Goal: Task Accomplishment & Management: Manage account settings

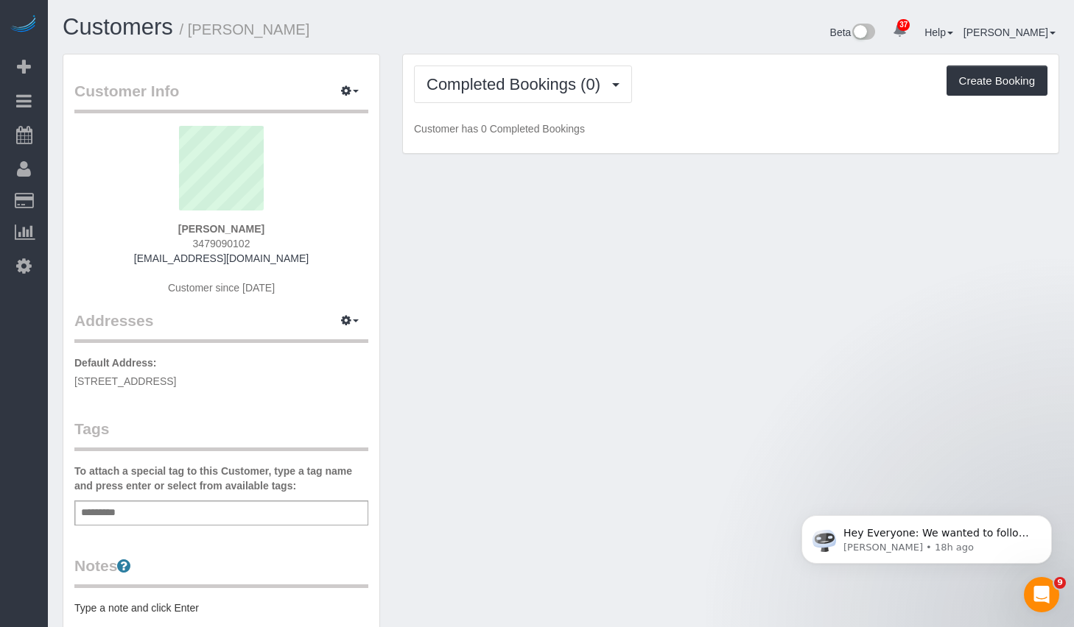
scroll to position [102, 0]
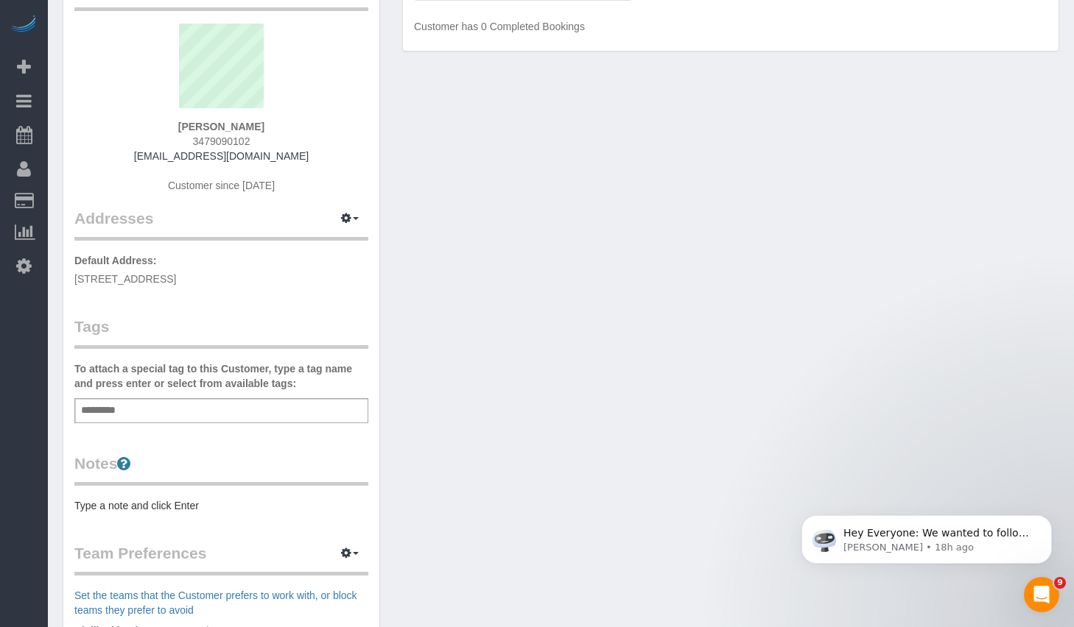
click at [184, 513] on div "Customer Info Edit Contact Info Send Message Email Preferences Special Sales Ta…" at bounding box center [221, 430] width 316 height 956
click at [186, 507] on pre "Type a note and click Enter" at bounding box center [221, 506] width 294 height 15
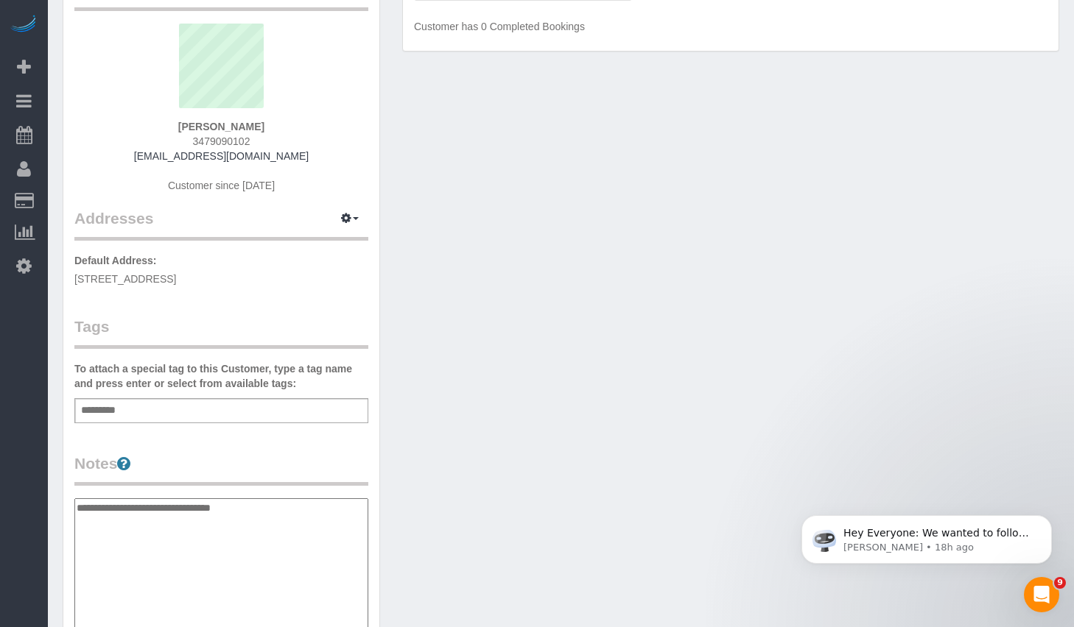
type textarea "**********"
click at [246, 401] on div "Add a tag" at bounding box center [221, 410] width 294 height 25
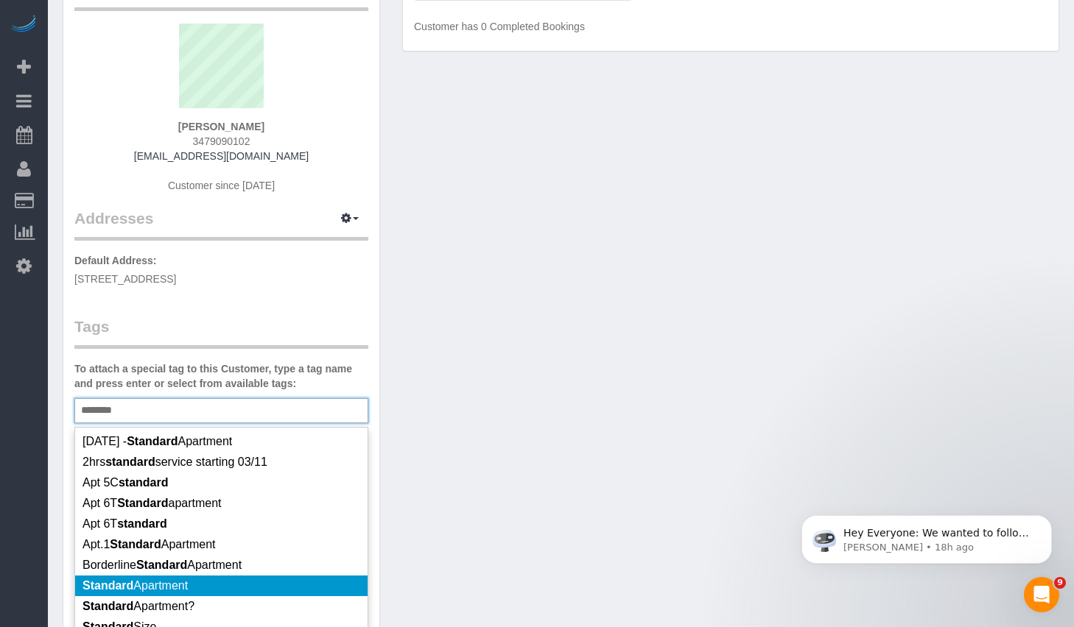
type input "********"
click at [209, 583] on li "Standard Apartment" at bounding box center [221, 586] width 292 height 21
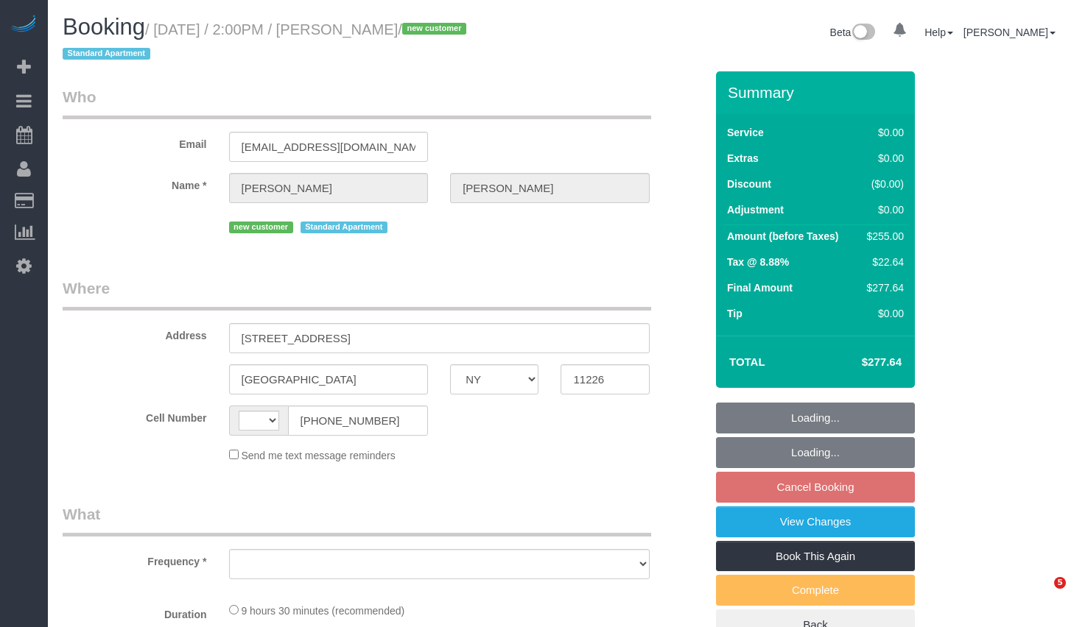
select select "NY"
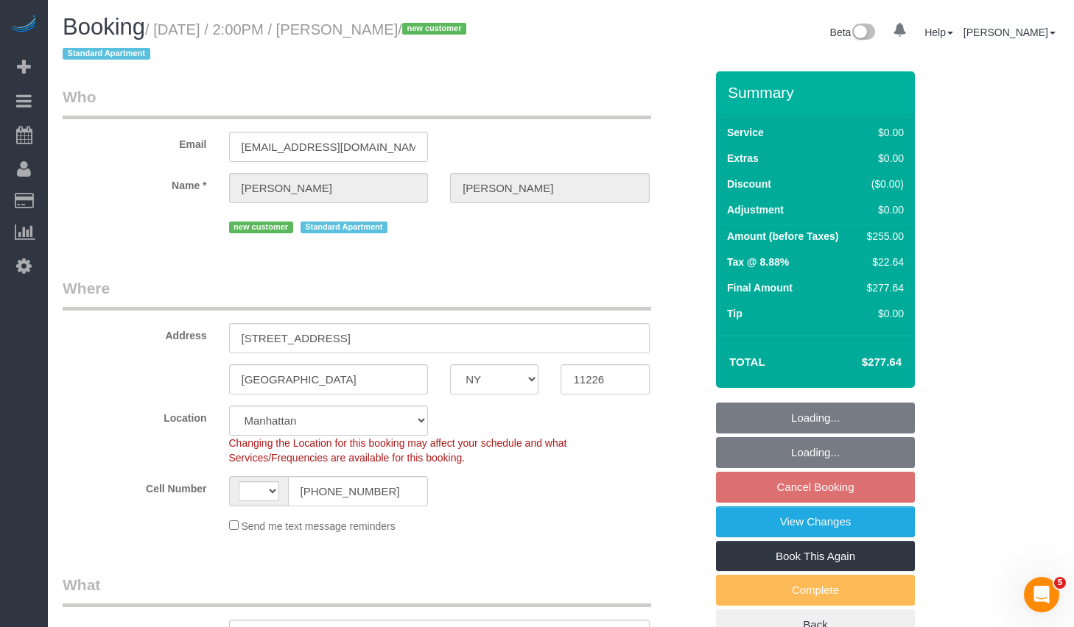
select select "object:675"
select select "string:[GEOGRAPHIC_DATA]"
select select "string:stripe-pm_1SFluZ4VGloSiKo7gPcvtbat"
select select "3"
select select "2"
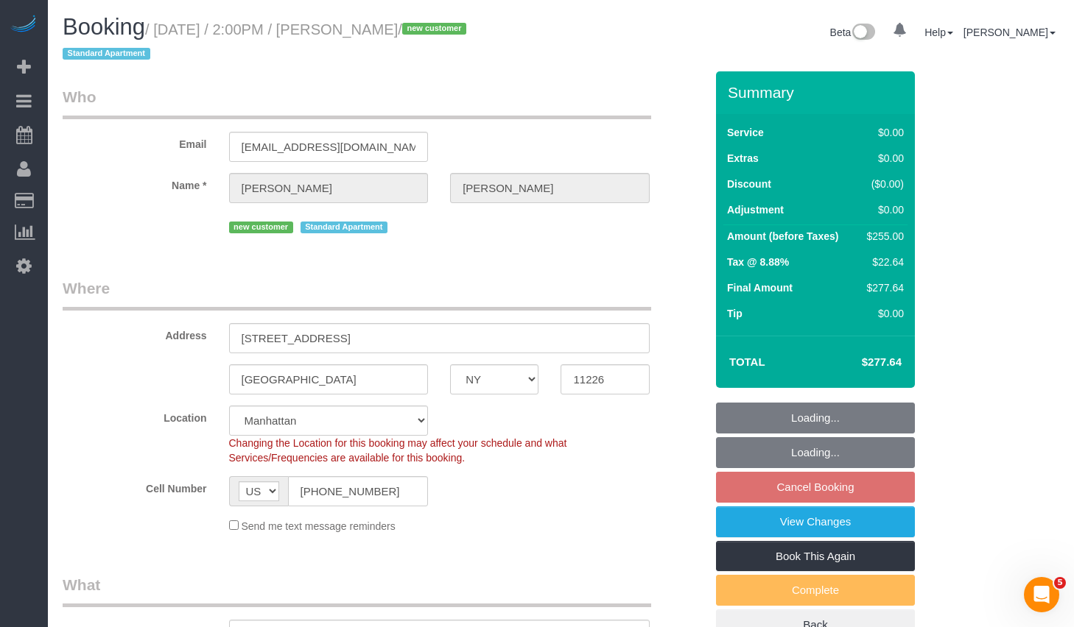
select select "3"
select select "2"
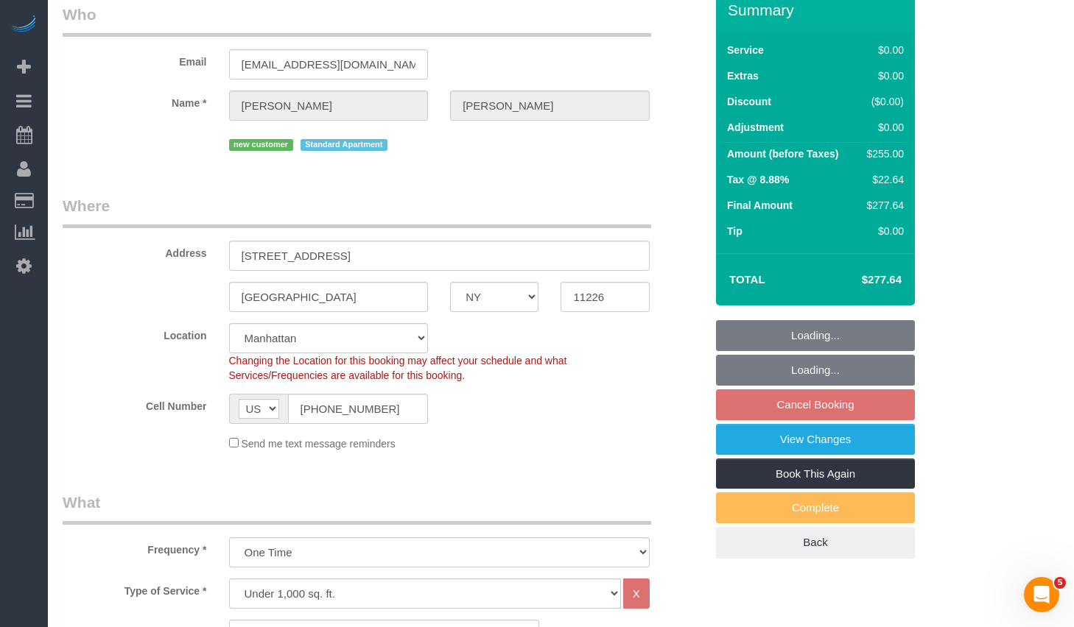
select select "number:89"
select select "number:75"
select select "number:15"
select select "number:5"
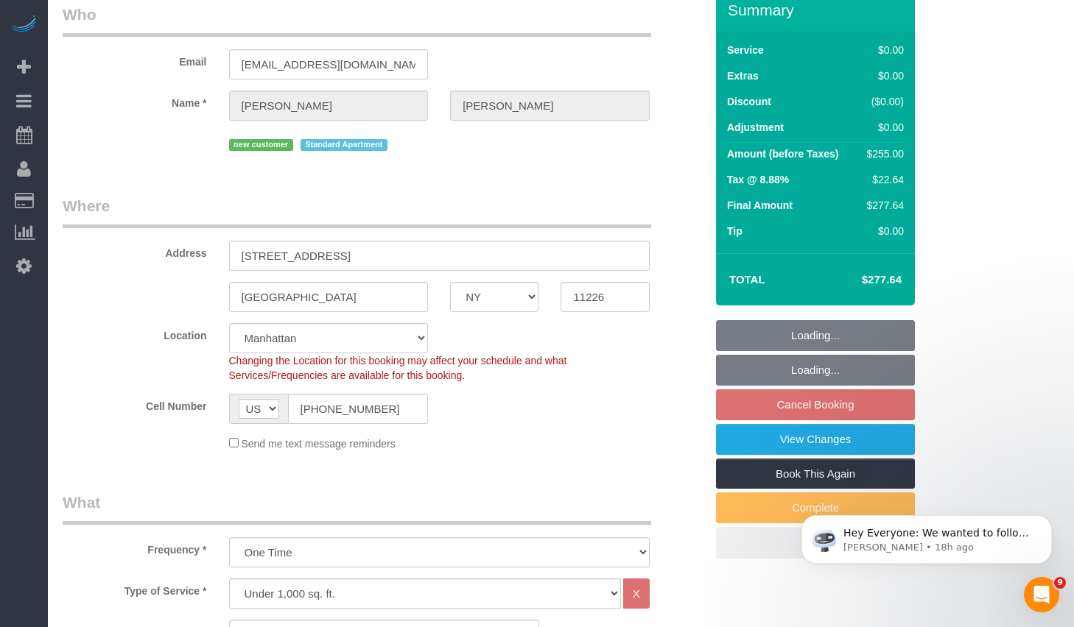
scroll to position [0, 0]
select select "spot7"
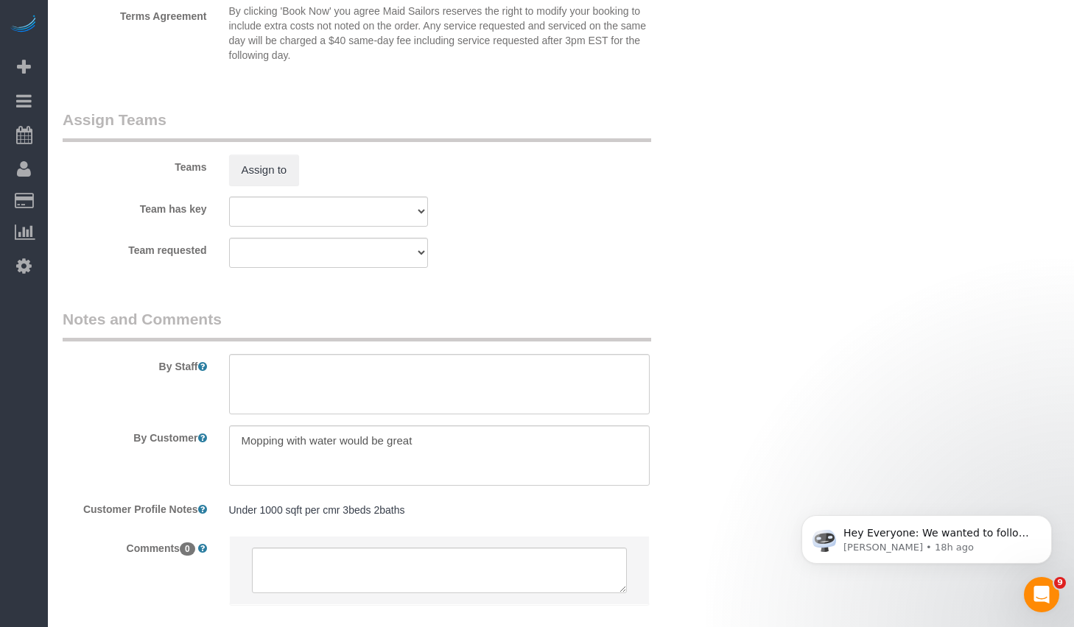
scroll to position [1960, 0]
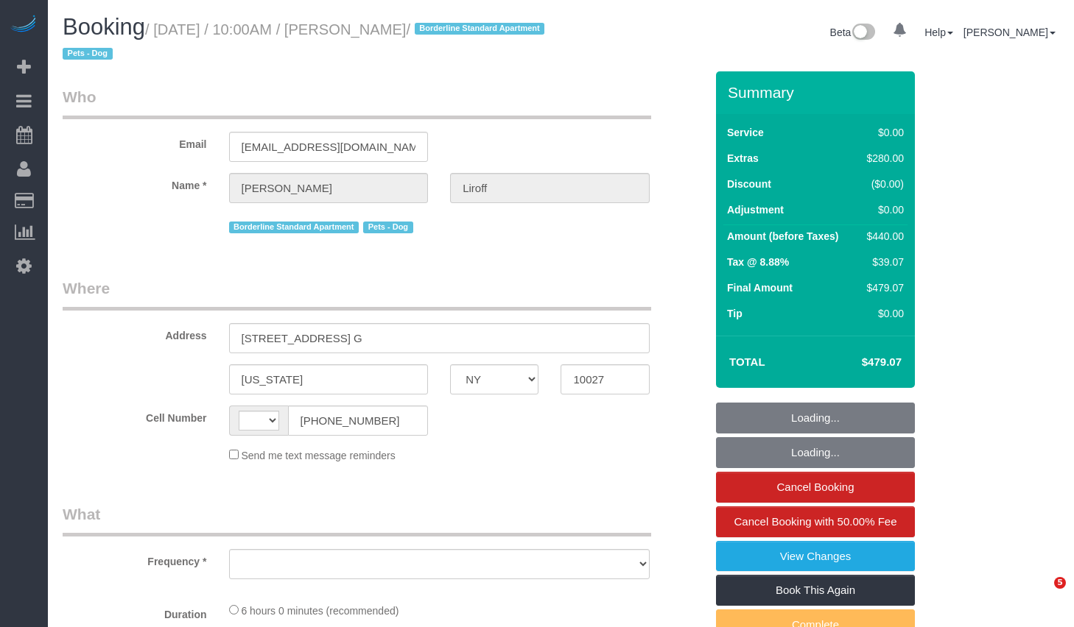
select select "NY"
select select "number:57"
select select "number:76"
select select "number:15"
select select "number:5"
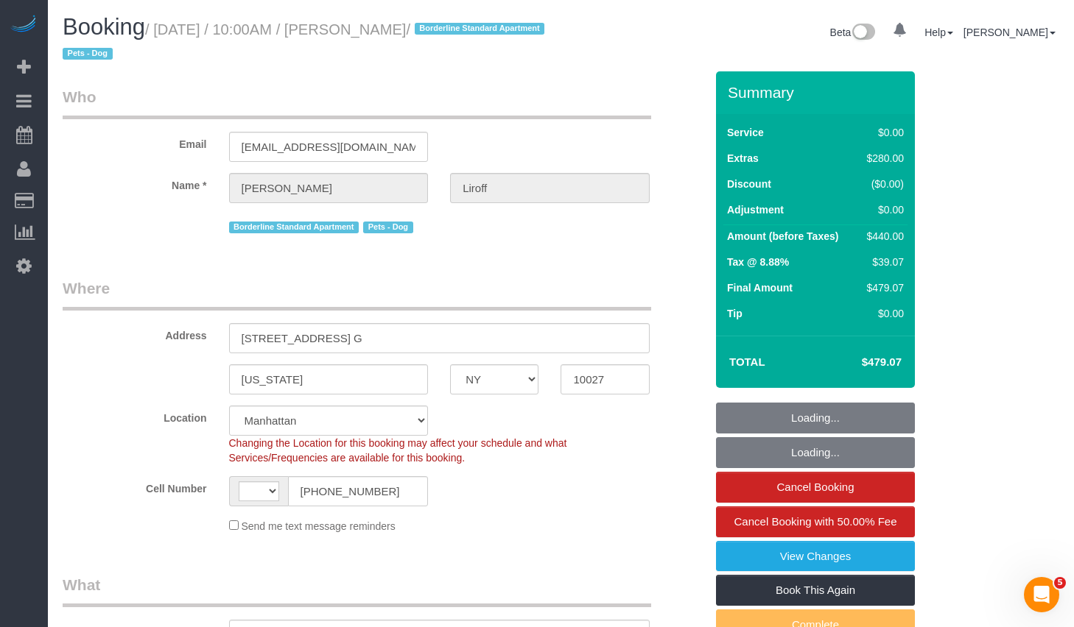
select select "string:[GEOGRAPHIC_DATA]"
select select "string:stripe-pm_1SF0jr4VGloSiKo7C6AJgNDs"
select select "object:974"
select select "spot1"
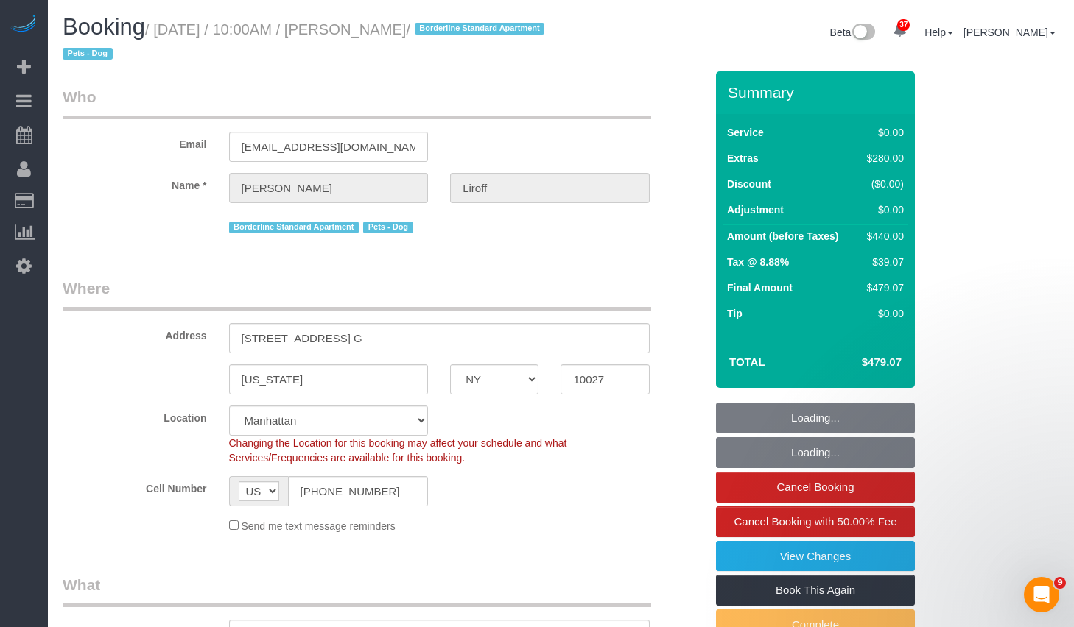
select select "object:1086"
select select "1"
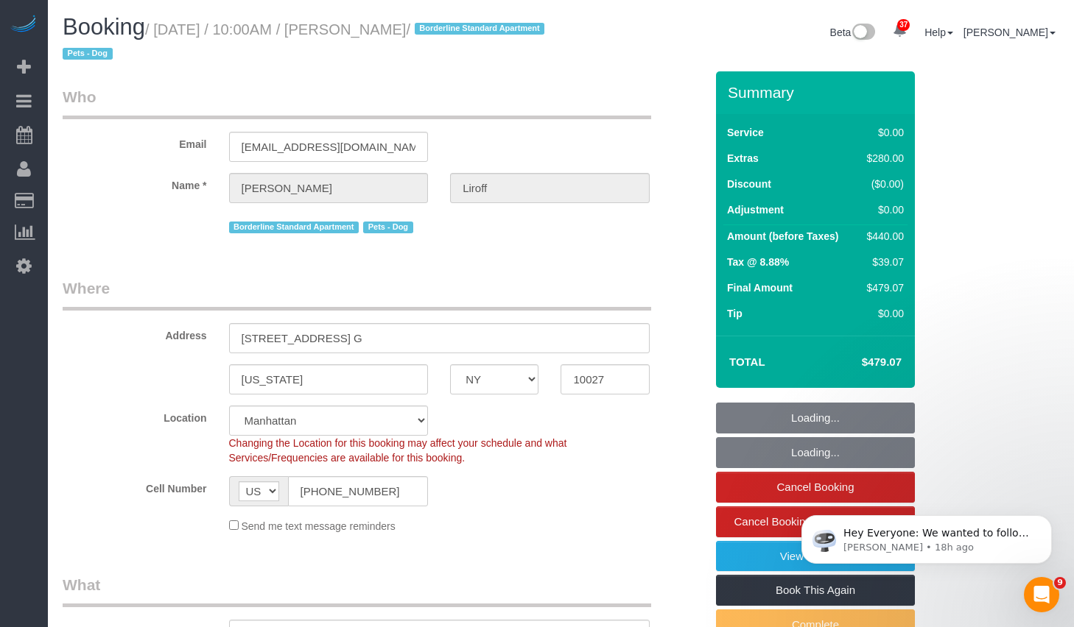
select select "1"
drag, startPoint x: 371, startPoint y: 30, endPoint x: 457, endPoint y: 34, distance: 85.5
click at [457, 34] on small "/ October 08, 2025 / 10:00AM / Michael Liroff / Borderline Standard Apartment P…" at bounding box center [306, 41] width 486 height 41
copy small "Michael Liroff"
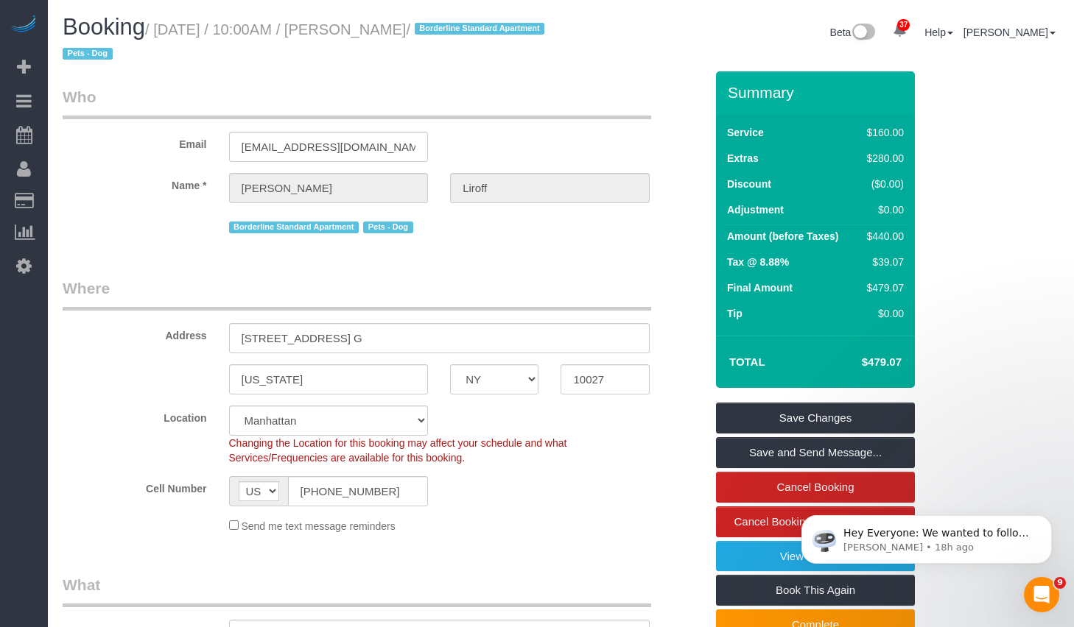
drag, startPoint x: 169, startPoint y: 29, endPoint x: 458, endPoint y: 35, distance: 288.8
click at [458, 35] on small "/ October 08, 2025 / 10:00AM / Michael Liroff / Borderline Standard Apartment P…" at bounding box center [306, 41] width 486 height 41
copy small "October 08, 2025 / 10:00AM / Michael Liroff"
click at [394, 490] on input "(954) 579-6926" at bounding box center [358, 492] width 141 height 30
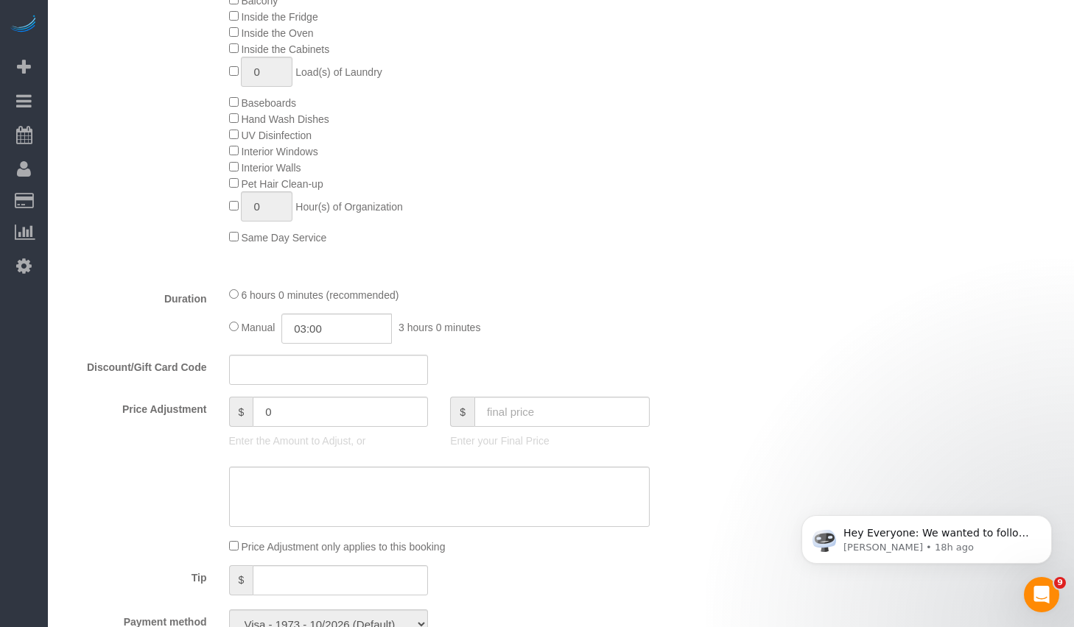
scroll to position [513, 0]
